Goal: Find specific page/section: Find specific page/section

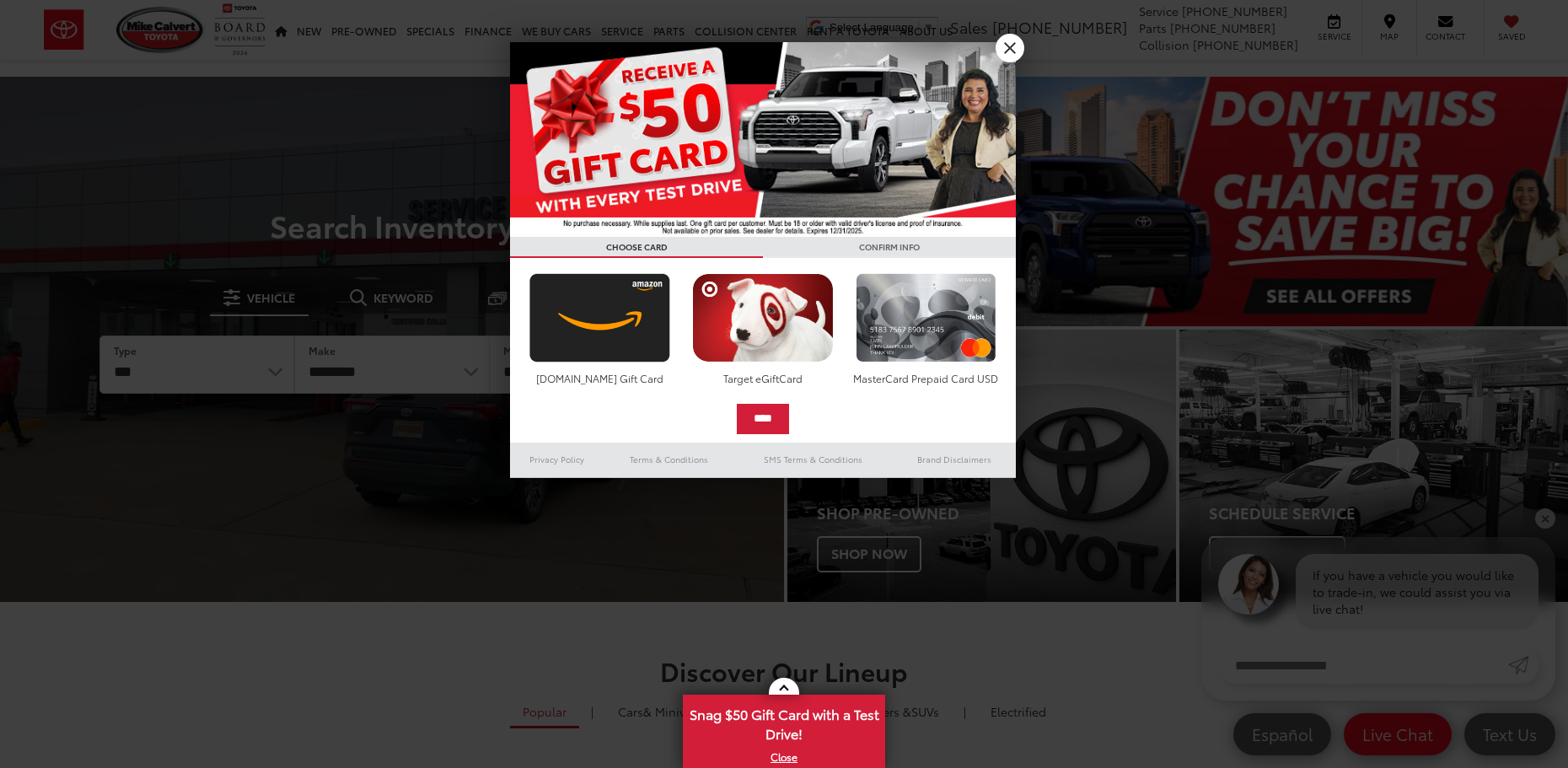
click at [430, 532] on div at bounding box center [784, 384] width 1568 height 768
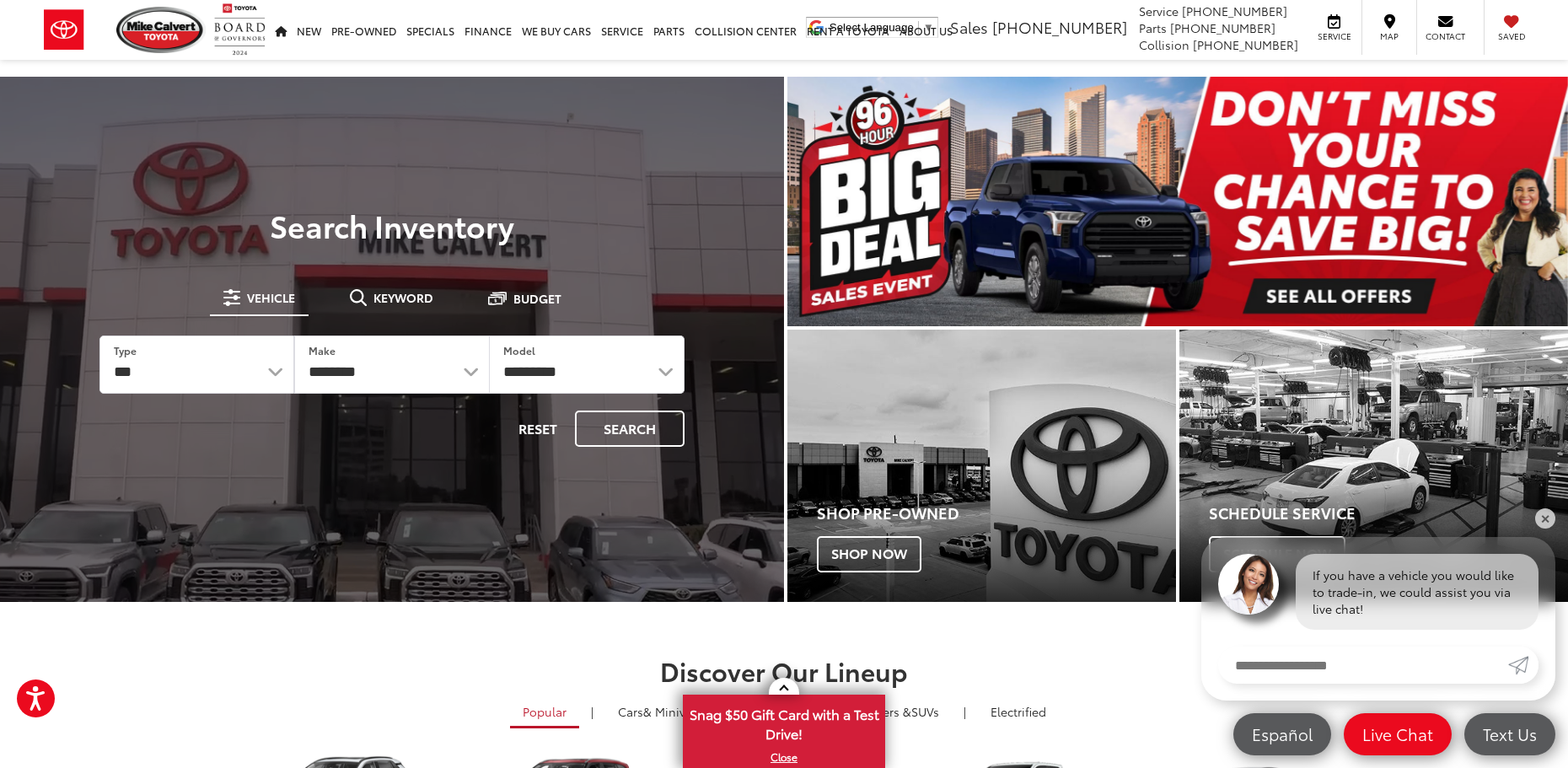
click at [626, 203] on div at bounding box center [392, 460] width 784 height 768
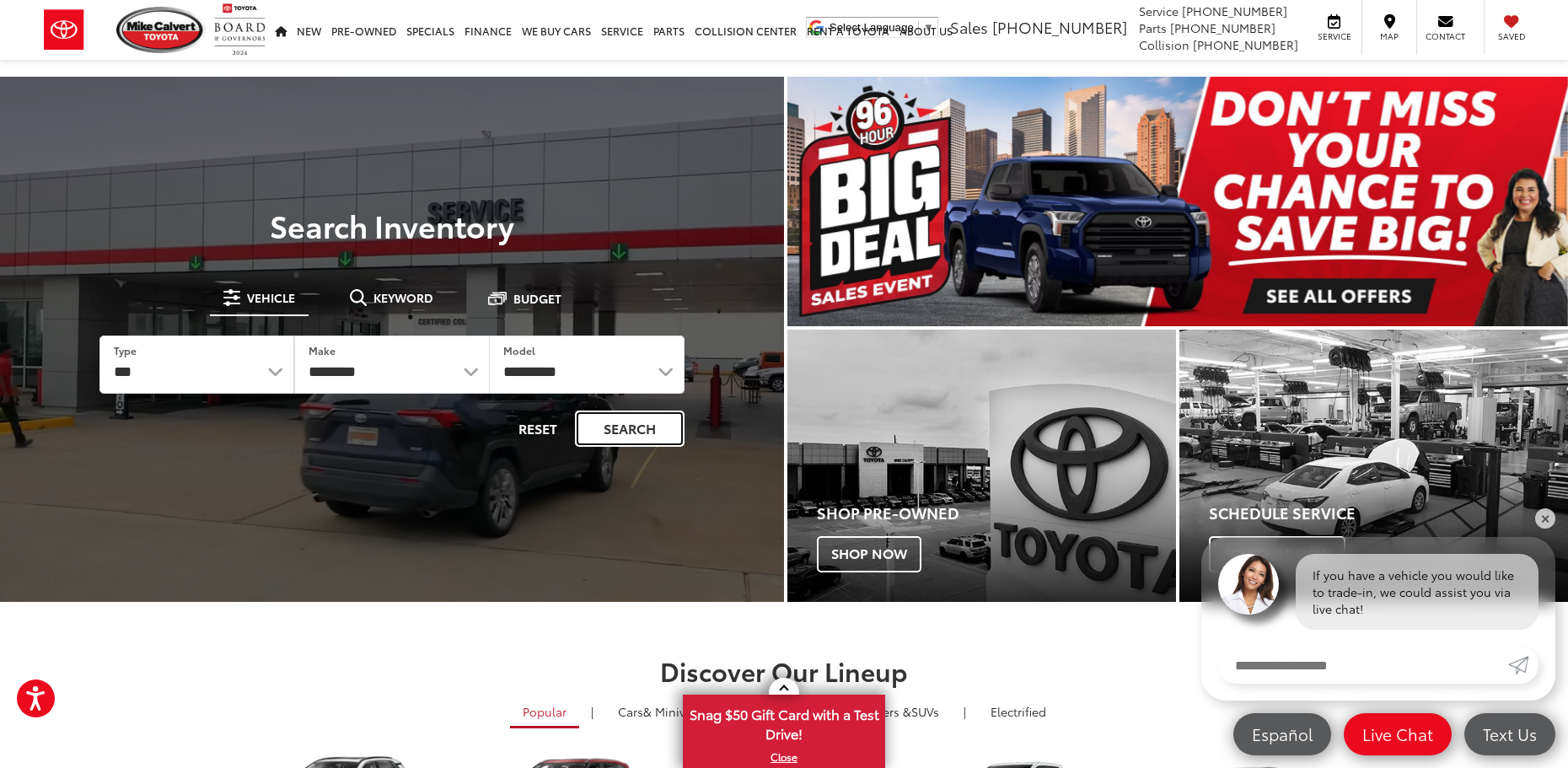
click at [654, 440] on button "Search" at bounding box center [630, 429] width 110 height 36
